Goal: Find specific page/section: Find specific page/section

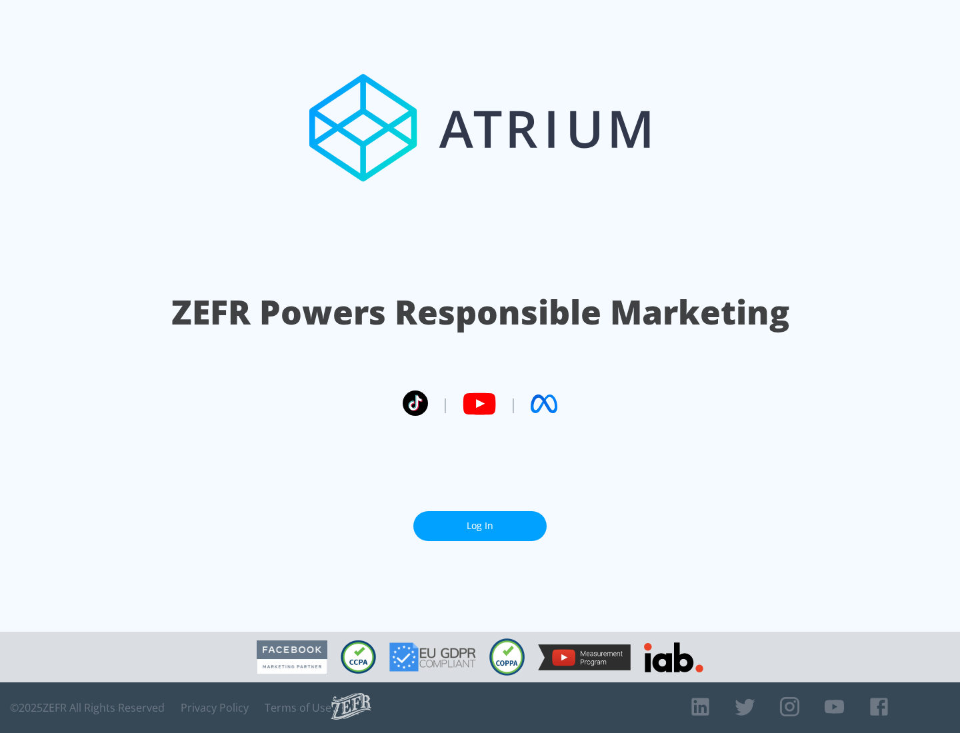
click at [480, 521] on link "Log In" at bounding box center [479, 526] width 133 height 30
